Goal: Transaction & Acquisition: Subscribe to service/newsletter

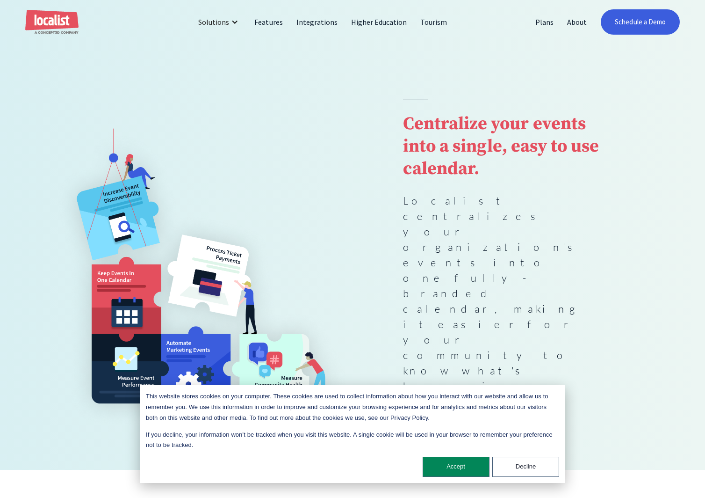
scroll to position [37, 0]
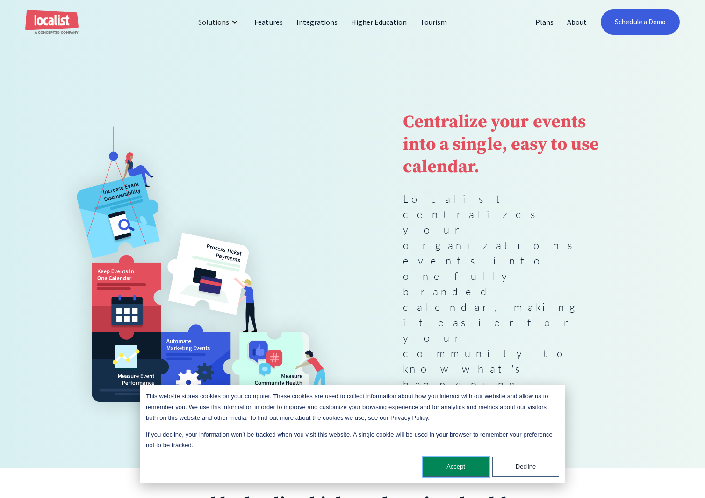
click at [469, 463] on button "Accept" at bounding box center [456, 466] width 67 height 20
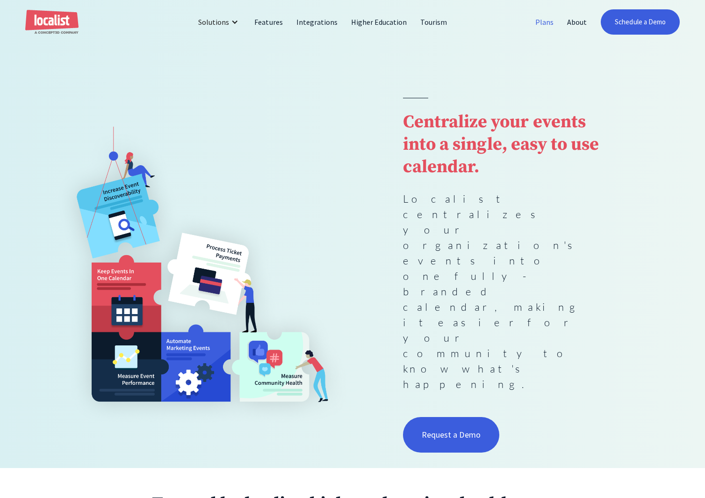
click at [541, 22] on link "Plans" at bounding box center [545, 22] width 32 height 22
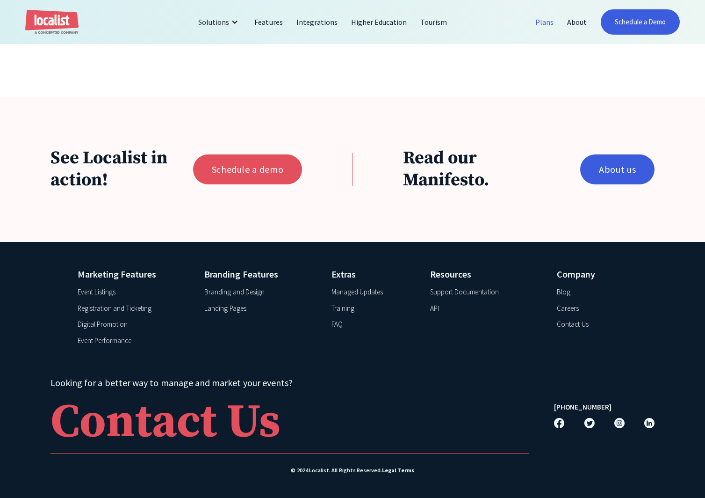
scroll to position [813, 0]
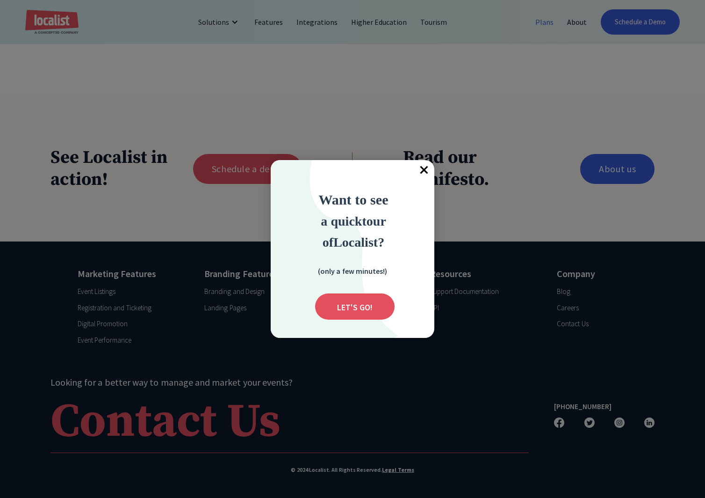
click at [426, 168] on span "×" at bounding box center [424, 170] width 21 height 21
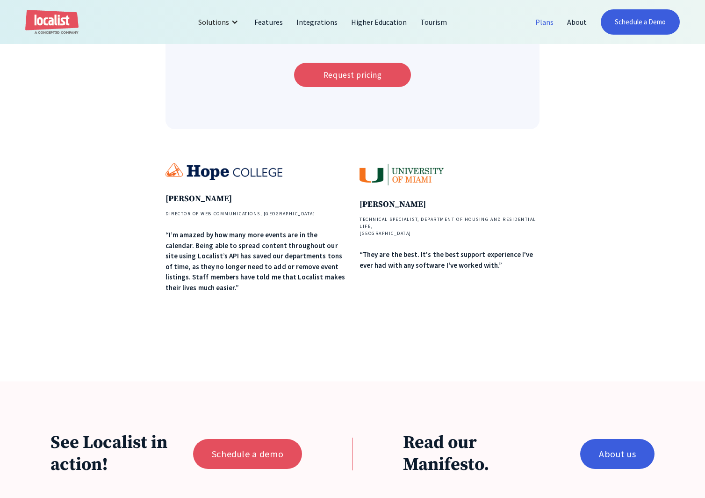
scroll to position [543, 0]
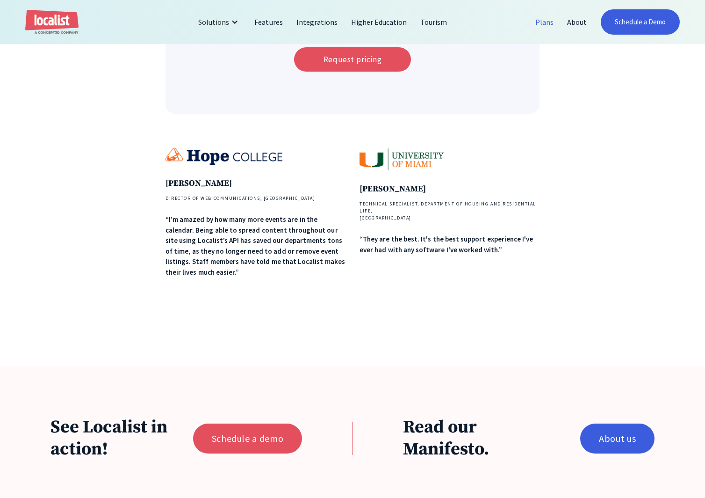
click at [374, 158] on img at bounding box center [402, 159] width 84 height 22
